Goal: Information Seeking & Learning: Learn about a topic

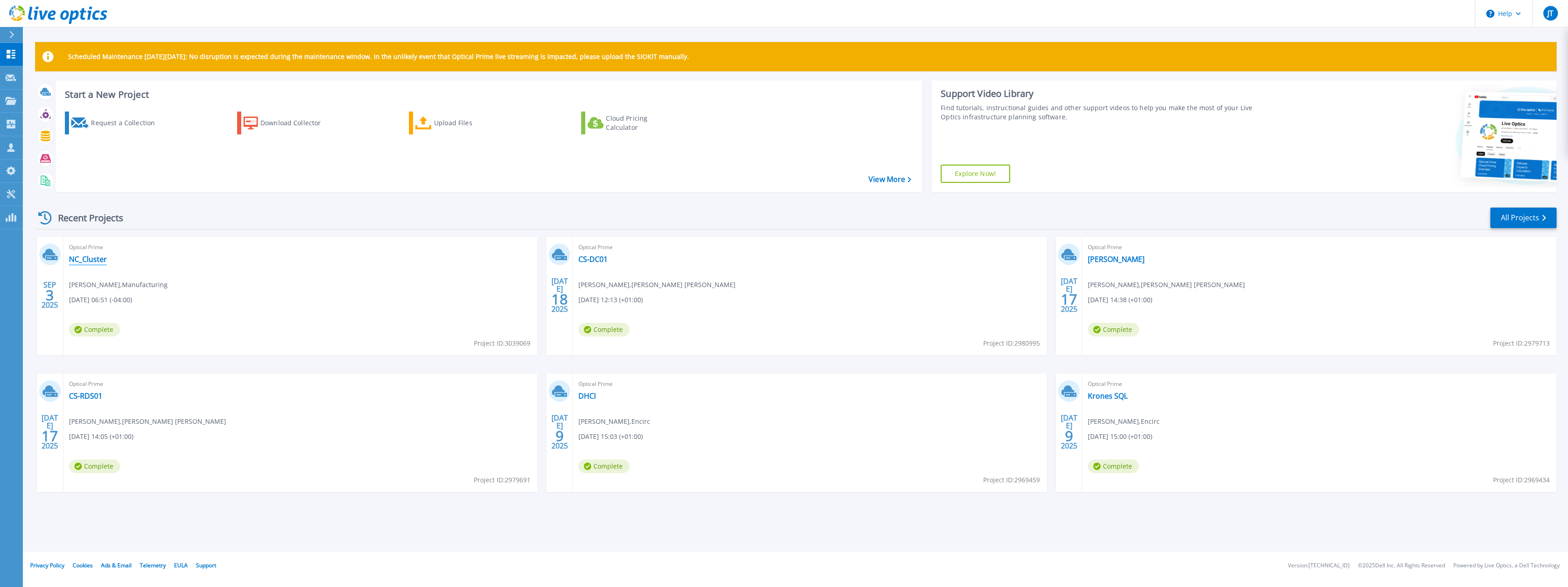
click at [96, 259] on link "NC_Cluster" at bounding box center [88, 259] width 38 height 9
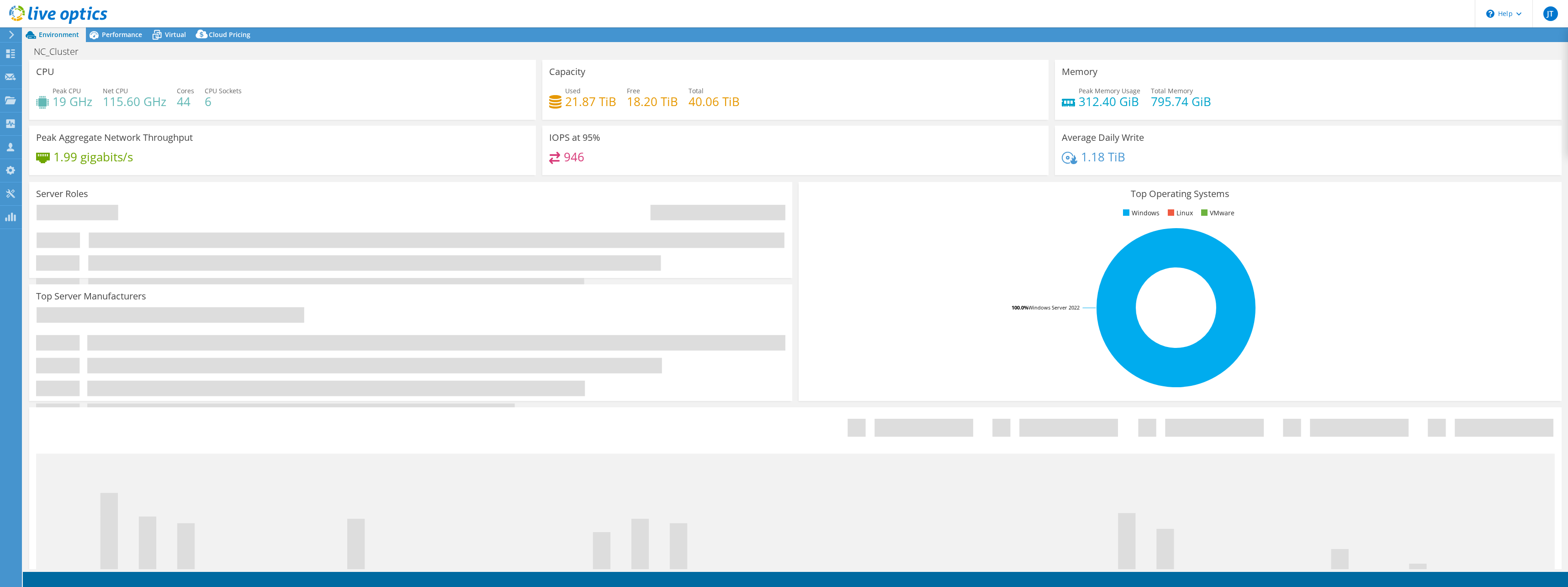
select select "USD"
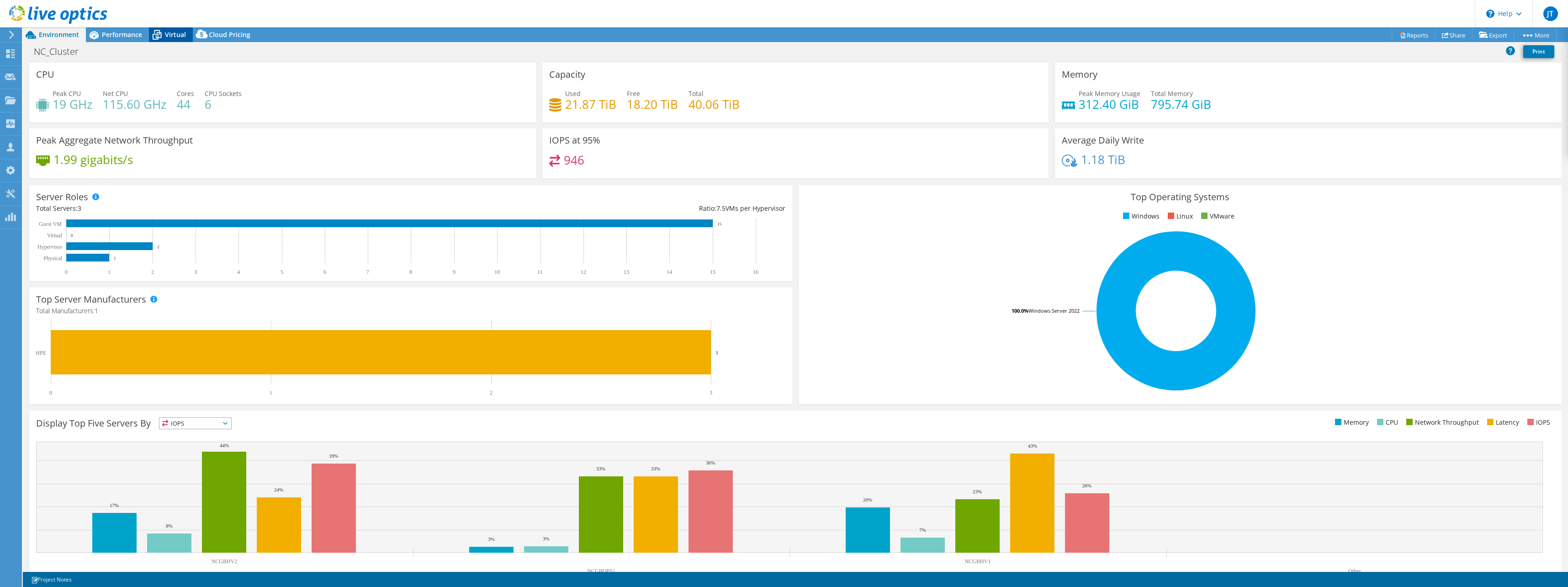
click at [162, 42] on icon at bounding box center [156, 35] width 16 height 16
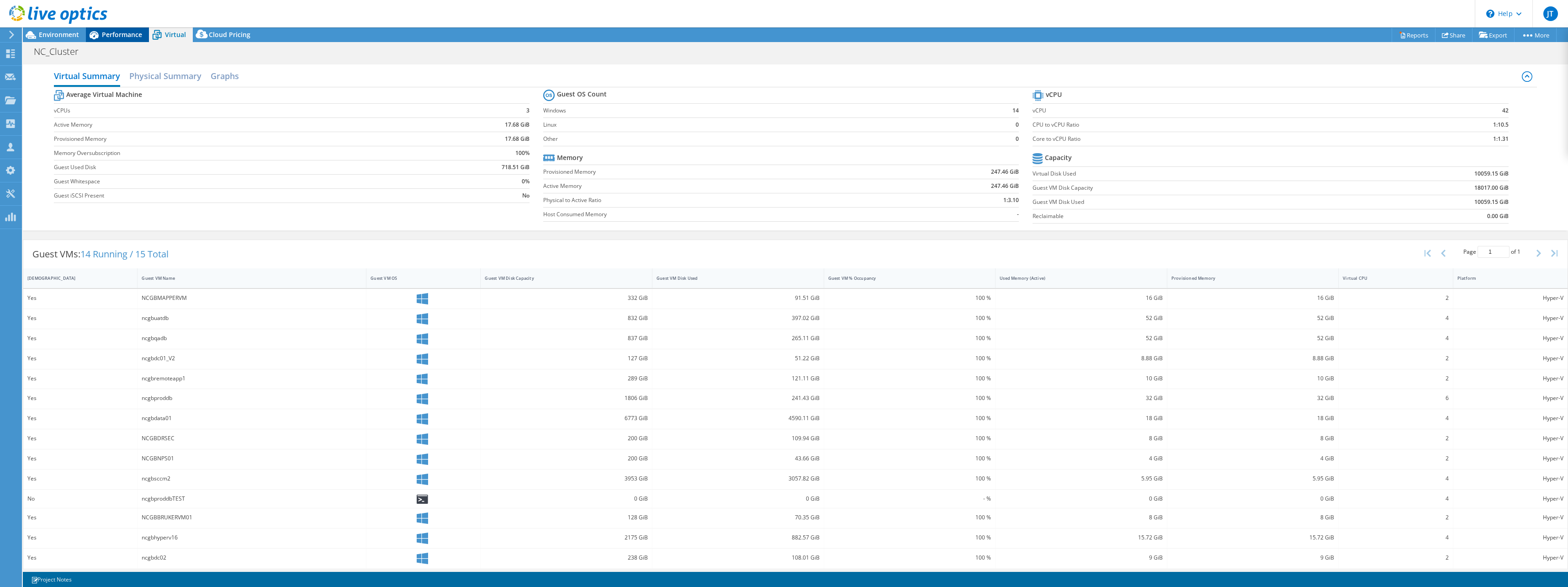
click at [119, 29] on div "Performance" at bounding box center [117, 34] width 63 height 14
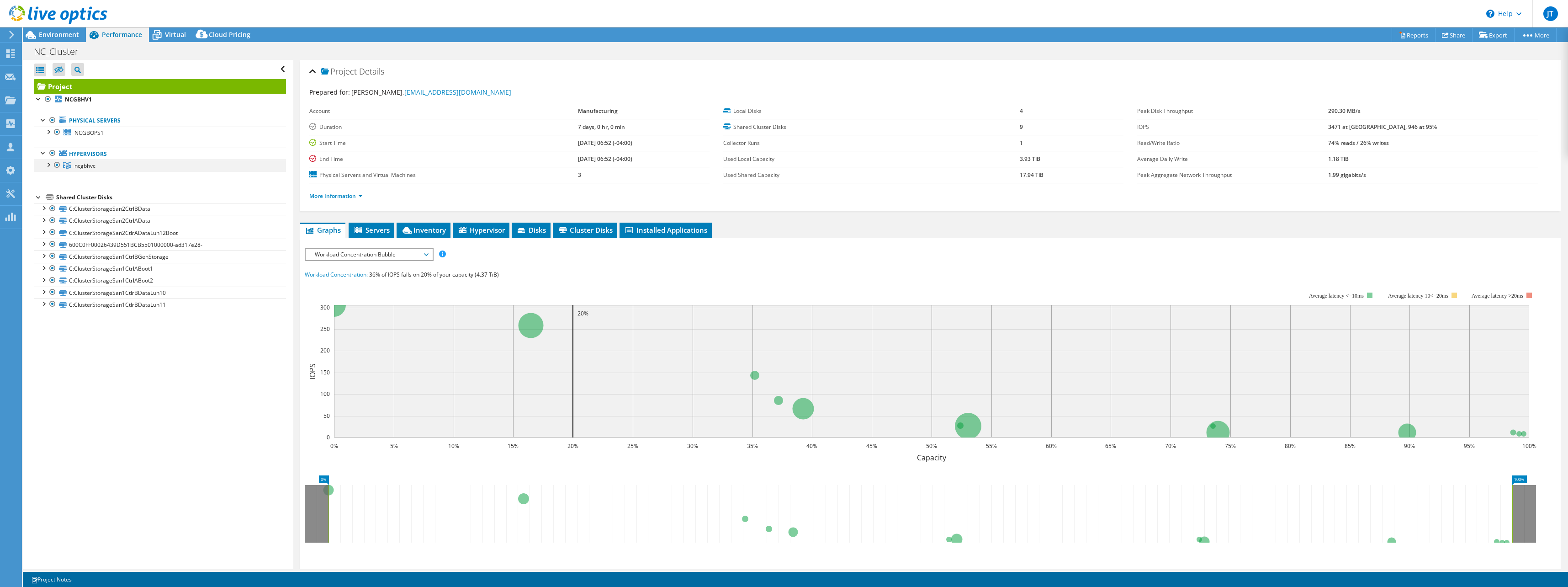
click at [50, 166] on div at bounding box center [48, 164] width 9 height 9
click at [51, 177] on div at bounding box center [53, 176] width 9 height 9
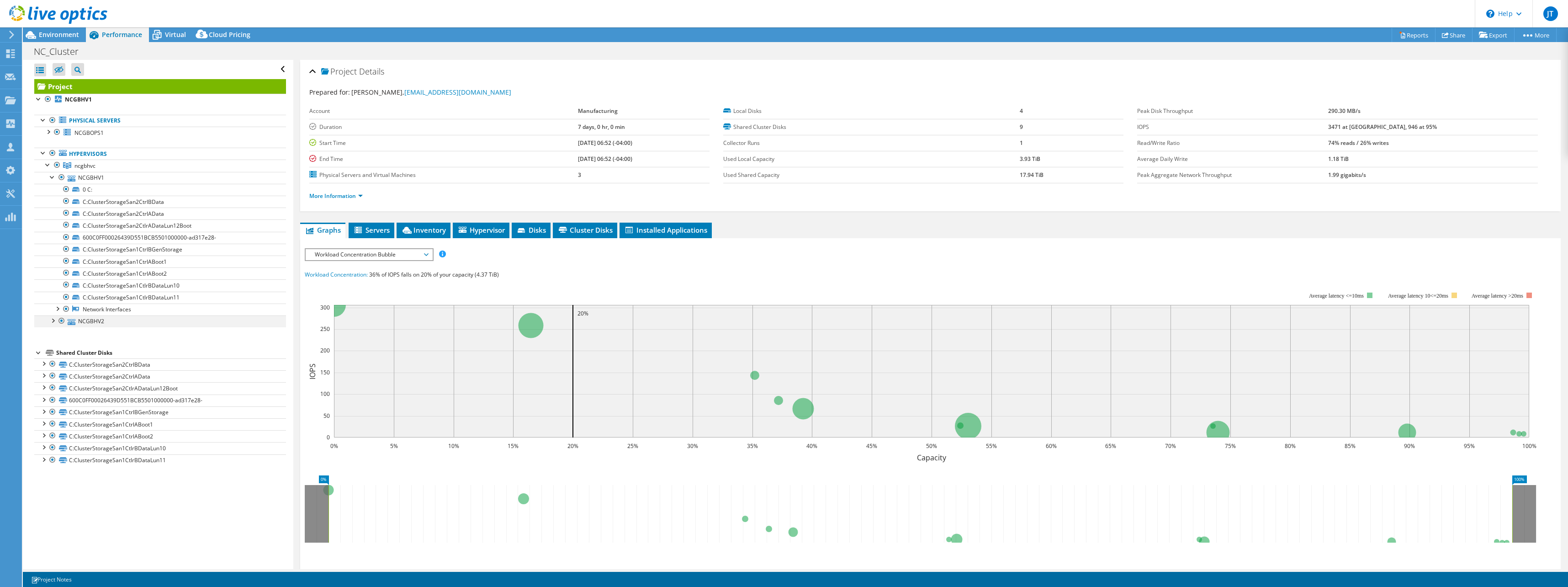
click at [51, 319] on div at bounding box center [53, 320] width 9 height 9
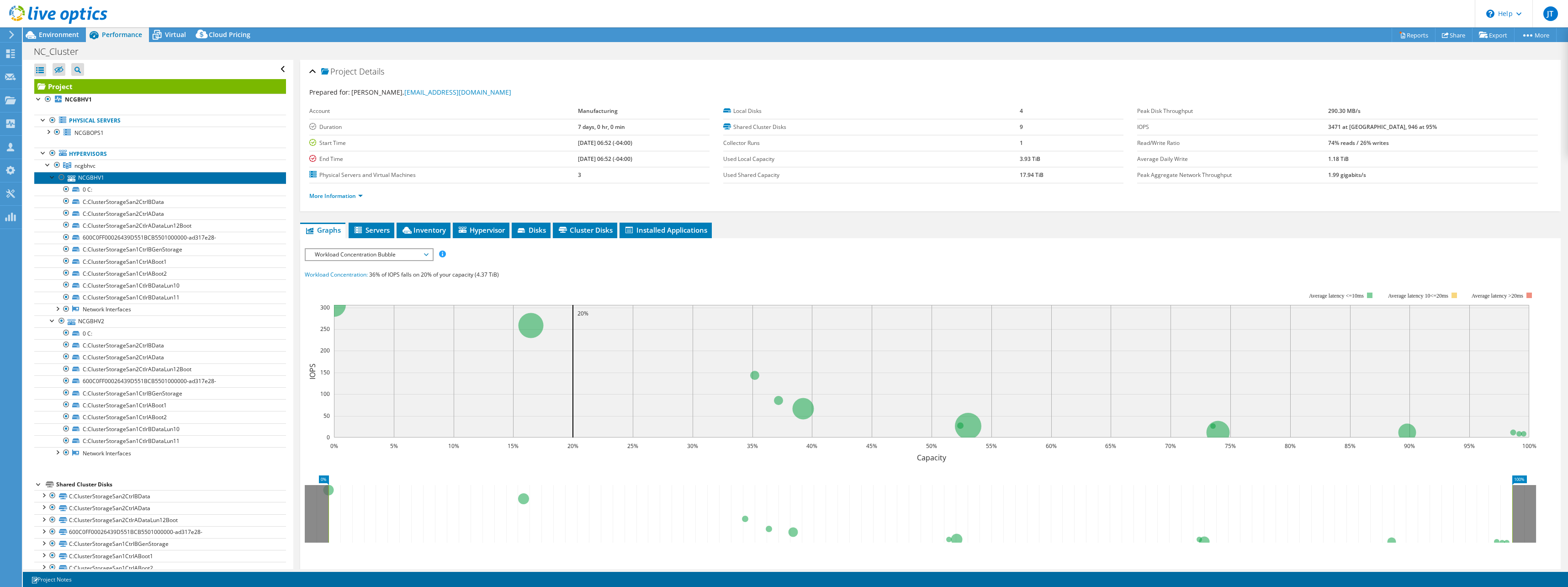
click at [110, 178] on link "NCGBHV1" at bounding box center [159, 178] width 252 height 12
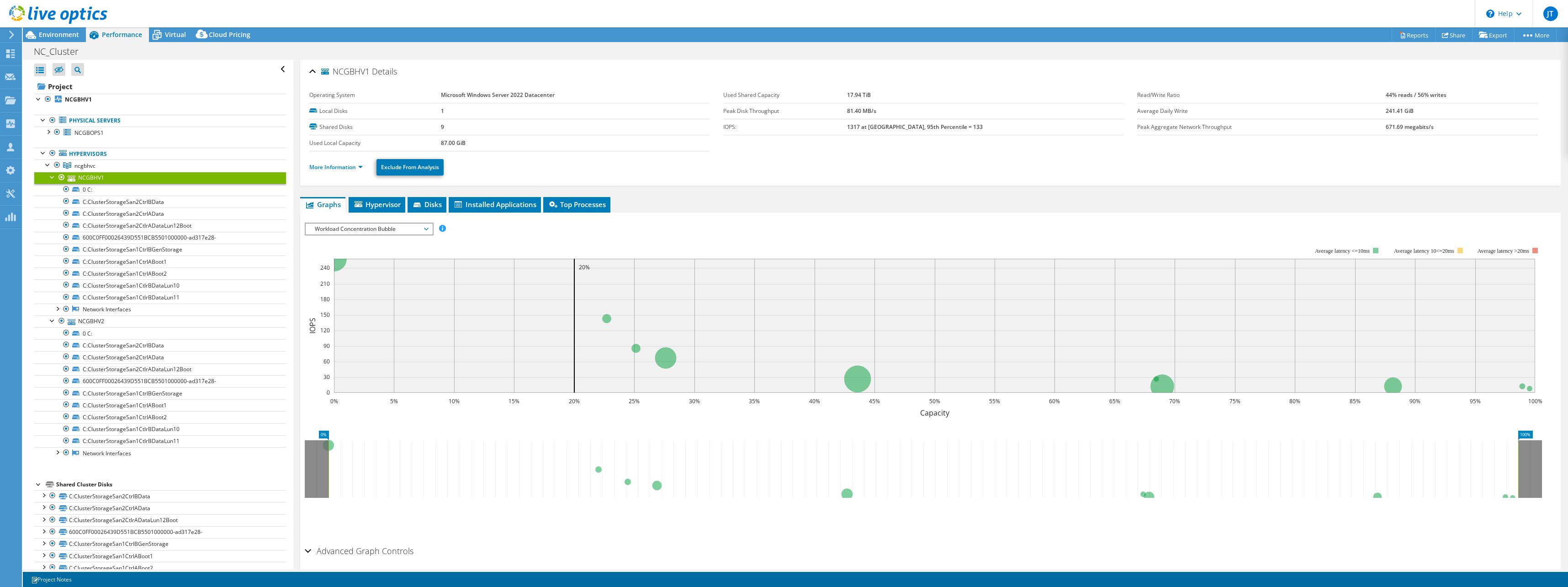
click at [394, 228] on span "Workload Concentration Bubble" at bounding box center [369, 229] width 117 height 11
click at [347, 270] on li "Latency" at bounding box center [369, 273] width 127 height 11
